Goal: Navigation & Orientation: Find specific page/section

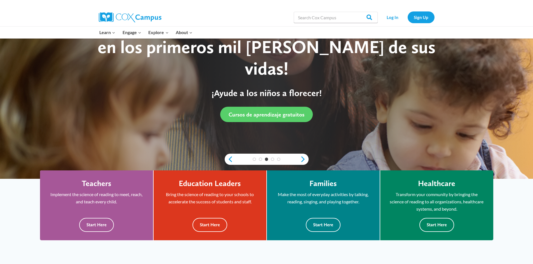
scroll to position [56, 0]
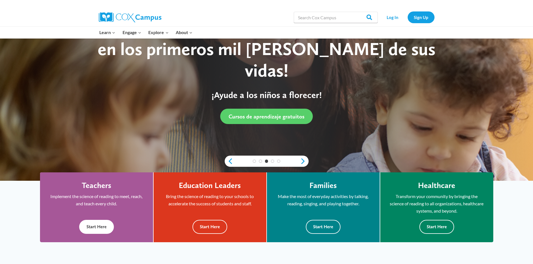
click at [100, 225] on button "Start Here" at bounding box center [96, 227] width 35 height 14
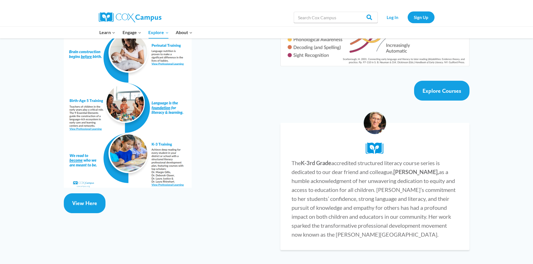
scroll to position [1018, 0]
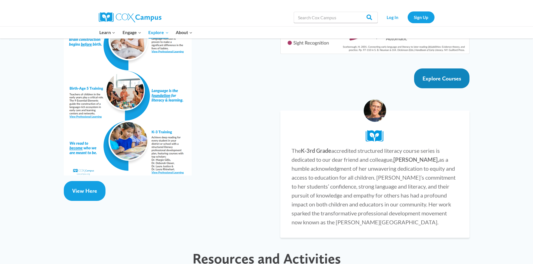
click at [452, 75] on span "Explore Courses" at bounding box center [441, 78] width 39 height 7
